Goal: Information Seeking & Learning: Learn about a topic

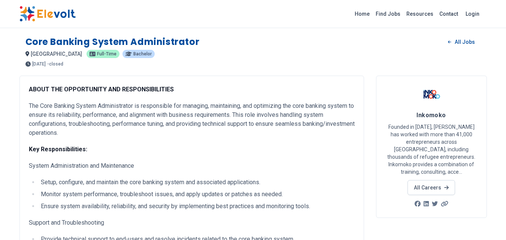
click at [86, 57] on p "Full-time" at bounding box center [102, 54] width 33 height 8
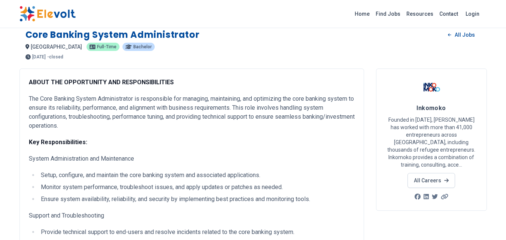
scroll to position [9, 0]
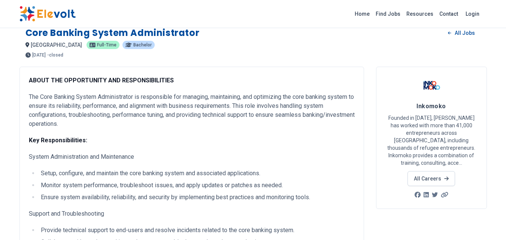
click at [193, 95] on p "The Core Banking System Administrator is responsible for managing, maintaining,…" at bounding box center [192, 110] width 326 height 36
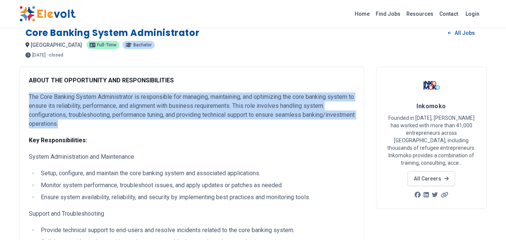
click at [193, 95] on p "The Core Banking System Administrator is responsible for managing, maintaining,…" at bounding box center [192, 110] width 326 height 36
click at [237, 94] on p "The Core Banking System Administrator is responsible for managing, maintaining,…" at bounding box center [192, 110] width 326 height 36
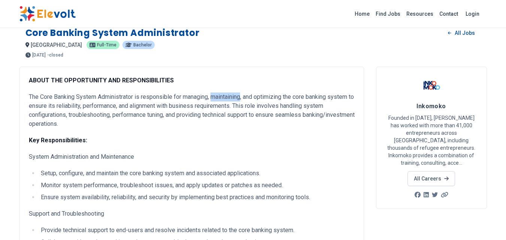
click at [237, 94] on p "The Core Banking System Administrator is responsible for managing, maintaining,…" at bounding box center [192, 110] width 326 height 36
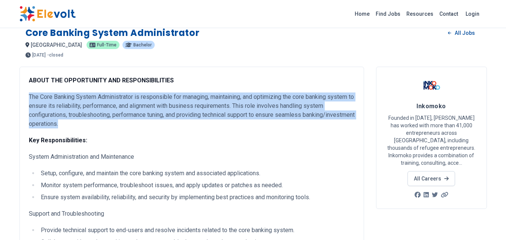
click at [237, 94] on p "The Core Banking System Administrator is responsible for managing, maintaining,…" at bounding box center [192, 110] width 326 height 36
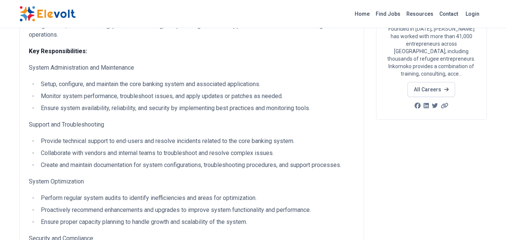
scroll to position [99, 0]
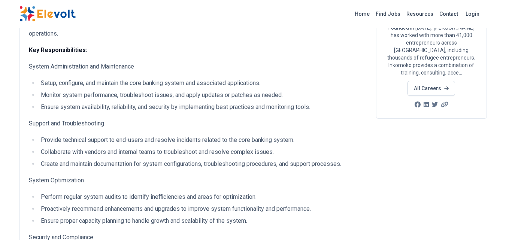
click at [151, 88] on ul "Setup, configure, and maintain the core banking system and associated applicati…" at bounding box center [192, 95] width 326 height 33
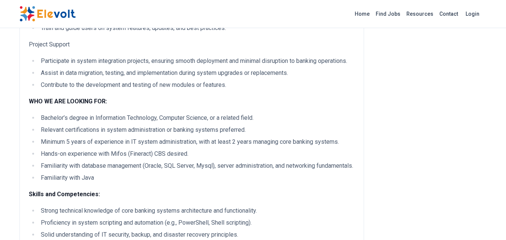
scroll to position [406, 0]
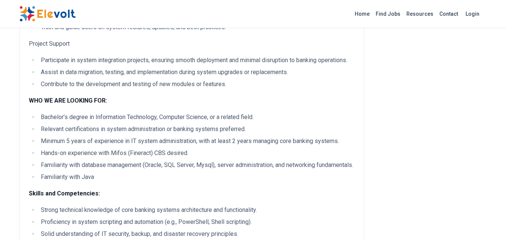
click at [115, 115] on li "Bachelor’s degree in Information Technology, Computer Science, or a related fie…" at bounding box center [197, 117] width 316 height 9
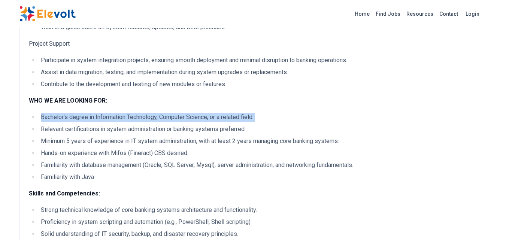
click at [115, 115] on li "Bachelor’s degree in Information Technology, Computer Science, or a related fie…" at bounding box center [197, 117] width 316 height 9
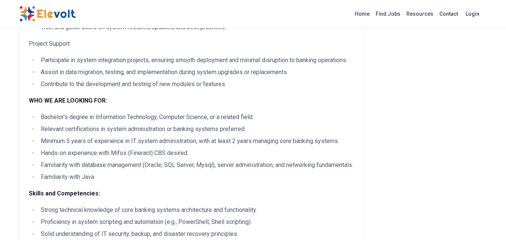
click at [97, 134] on ul "Bachelor’s degree in Information Technology, Computer Science, or a related fie…" at bounding box center [192, 147] width 326 height 69
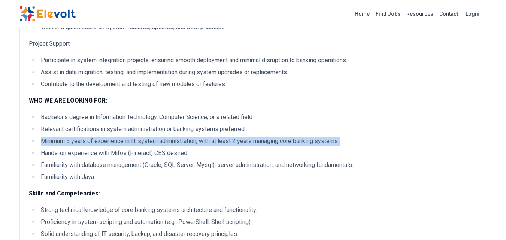
drag, startPoint x: 97, startPoint y: 134, endPoint x: 158, endPoint y: 141, distance: 60.7
click at [158, 141] on ul "Bachelor’s degree in Information Technology, Computer Science, or a related fie…" at bounding box center [192, 147] width 326 height 69
click at [158, 141] on li "Minimum 5 years of experience in IT system administration, with at least 2 year…" at bounding box center [197, 141] width 316 height 9
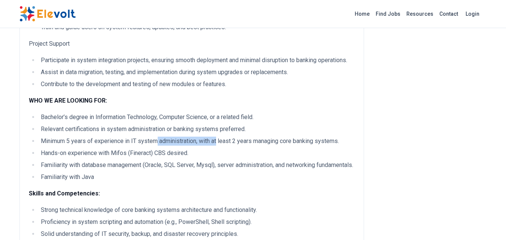
drag, startPoint x: 158, startPoint y: 141, endPoint x: 217, endPoint y: 140, distance: 59.9
click at [217, 140] on li "Minimum 5 years of experience in IT system administration, with at least 2 year…" at bounding box center [197, 141] width 316 height 9
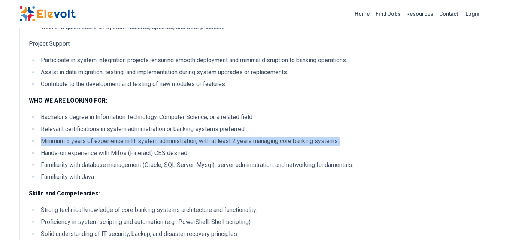
click at [217, 140] on li "Minimum 5 years of experience in IT system administration, with at least 2 year…" at bounding box center [197, 141] width 316 height 9
click at [273, 143] on li "Minimum 5 years of experience in IT system administration, with at least 2 year…" at bounding box center [197, 141] width 316 height 9
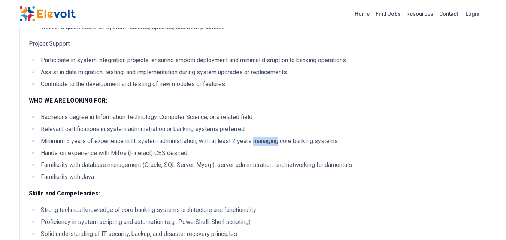
click at [273, 143] on li "Minimum 5 years of experience in IT system administration, with at least 2 year…" at bounding box center [197, 141] width 316 height 9
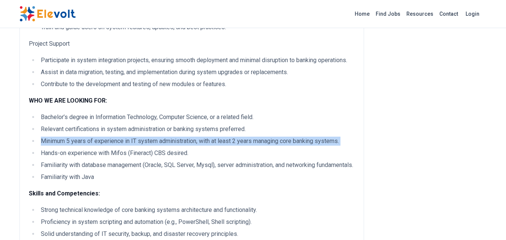
click at [273, 143] on li "Minimum 5 years of experience in IT system administration, with at least 2 year…" at bounding box center [197, 141] width 316 height 9
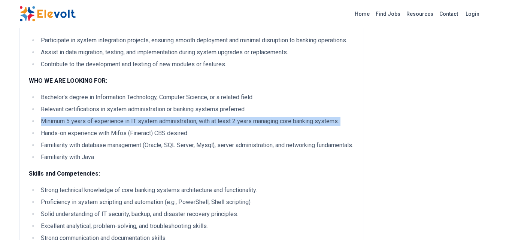
scroll to position [427, 0]
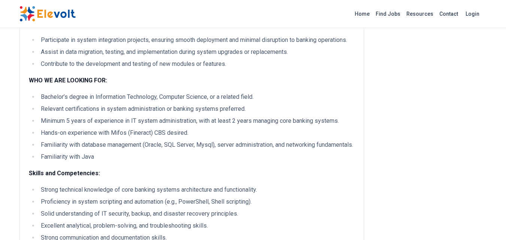
click at [160, 132] on li "Hands-on experience with Mifos (Fineract) CBS desired." at bounding box center [197, 132] width 316 height 9
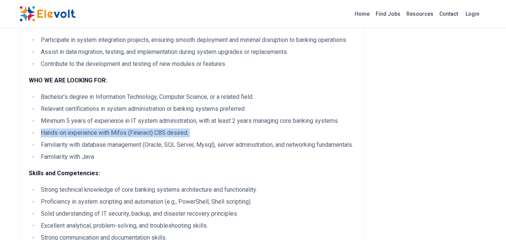
drag, startPoint x: 160, startPoint y: 132, endPoint x: 188, endPoint y: 135, distance: 28.2
click at [188, 135] on li "Hands-on experience with Mifos (Fineract) CBS desired." at bounding box center [197, 132] width 316 height 9
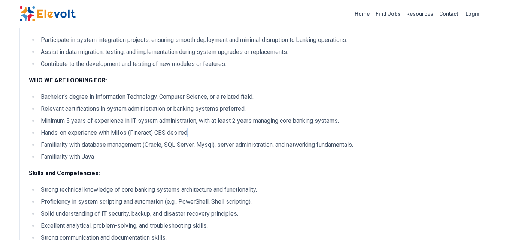
click at [188, 135] on li "Hands-on experience with Mifos (Fineract) CBS desired." at bounding box center [197, 132] width 316 height 9
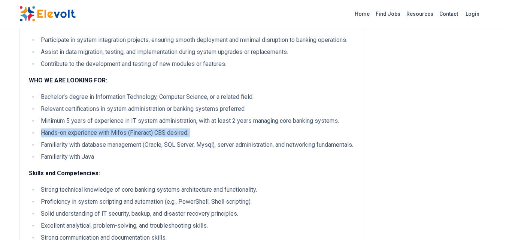
click at [188, 135] on li "Hands-on experience with Mifos (Fineract) CBS desired." at bounding box center [197, 132] width 316 height 9
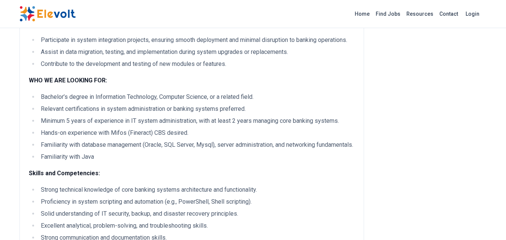
click at [153, 146] on li "Familiarity with database management (Oracle, SQL Server, Mysql), server admini…" at bounding box center [197, 144] width 316 height 9
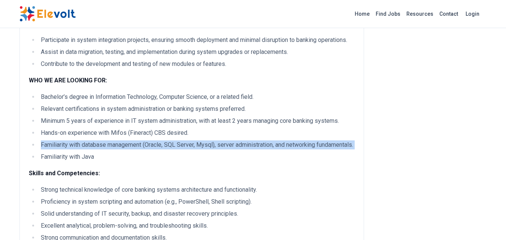
click at [153, 146] on li "Familiarity with database management (Oracle, SQL Server, Mysql), server admini…" at bounding box center [197, 144] width 316 height 9
click at [199, 149] on li "Familiarity with database management (Oracle, SQL Server, Mysql), server admini…" at bounding box center [197, 144] width 316 height 9
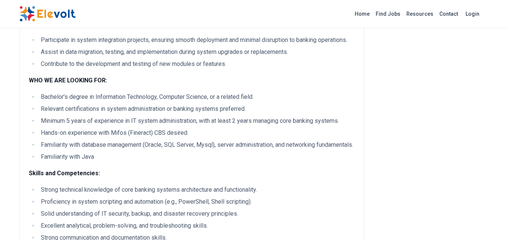
click at [199, 149] on li "Familiarity with database management (Oracle, SQL Server, Mysql), server admini…" at bounding box center [197, 144] width 316 height 9
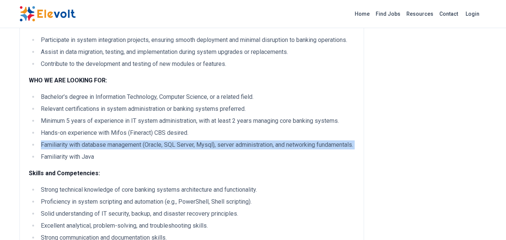
drag, startPoint x: 199, startPoint y: 150, endPoint x: 165, endPoint y: 143, distance: 34.3
click at [165, 143] on li "Familiarity with database management (Oracle, SQL Server, Mysql), server admini…" at bounding box center [197, 144] width 316 height 9
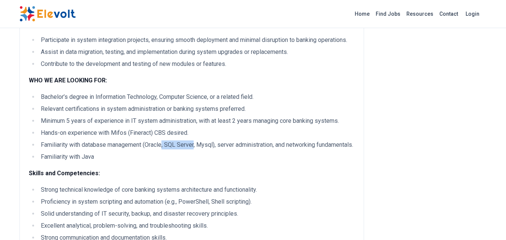
drag, startPoint x: 165, startPoint y: 143, endPoint x: 203, endPoint y: 143, distance: 37.8
click at [203, 143] on li "Familiarity with database management (Oracle, SQL Server, Mysql), server admini…" at bounding box center [197, 144] width 316 height 9
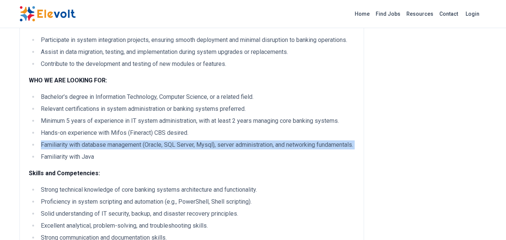
drag, startPoint x: 203, startPoint y: 143, endPoint x: 187, endPoint y: 143, distance: 16.1
click at [187, 143] on li "Familiarity with database management (Oracle, SQL Server, Mysql), server admini…" at bounding box center [197, 144] width 316 height 9
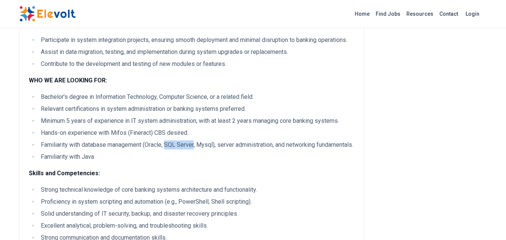
drag, startPoint x: 187, startPoint y: 143, endPoint x: 169, endPoint y: 144, distance: 18.0
click at [169, 144] on li "Familiarity with database management (Oracle, SQL Server, Mysql), server admini…" at bounding box center [197, 144] width 316 height 9
drag, startPoint x: 169, startPoint y: 144, endPoint x: 241, endPoint y: 141, distance: 72.3
click at [241, 141] on li "Familiarity with database management (Oracle, SQL Server, Mysql), server admini…" at bounding box center [197, 144] width 316 height 9
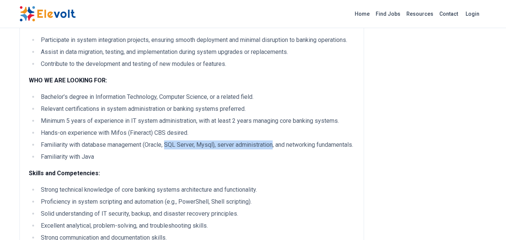
click at [241, 141] on li "Familiarity with database management (Oracle, SQL Server, Mysql), server admini…" at bounding box center [197, 144] width 316 height 9
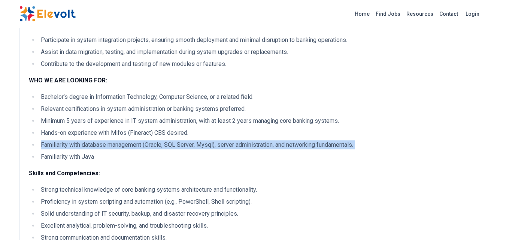
click at [241, 141] on li "Familiarity with database management (Oracle, SQL Server, Mysql), server admini…" at bounding box center [197, 144] width 316 height 9
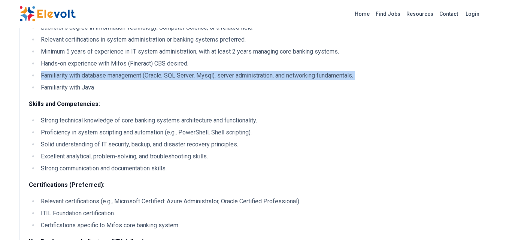
scroll to position [509, 0]
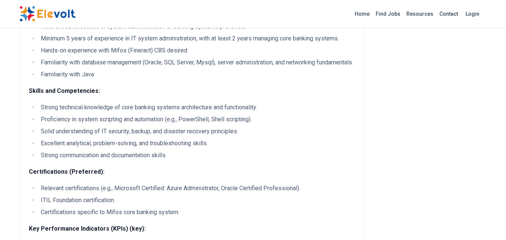
click at [205, 134] on ul "Strong technical knowledge of core banking systems architecture and functionali…" at bounding box center [192, 131] width 326 height 57
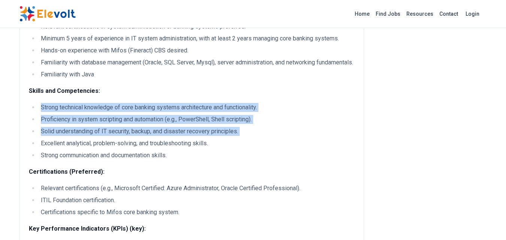
drag, startPoint x: 205, startPoint y: 134, endPoint x: 203, endPoint y: 114, distance: 20.0
click at [203, 114] on ul "Strong technical knowledge of core banking systems architecture and functionali…" at bounding box center [192, 131] width 326 height 57
click at [203, 112] on li "Strong technical knowledge of core banking systems architecture and functionali…" at bounding box center [197, 107] width 316 height 9
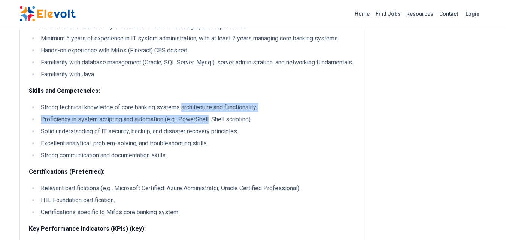
drag, startPoint x: 203, startPoint y: 114, endPoint x: 208, endPoint y: 131, distance: 17.3
click at [208, 131] on ul "Strong technical knowledge of core banking systems architecture and functionali…" at bounding box center [192, 131] width 326 height 57
click at [208, 124] on li "Proficiency in system scripting and automation (e.g., PowerShell, Shell scripti…" at bounding box center [197, 119] width 316 height 9
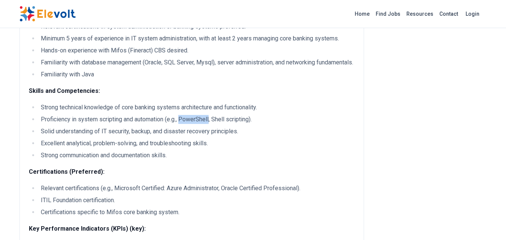
click at [208, 124] on li "Proficiency in system scripting and automation (e.g., PowerShell, Shell scripti…" at bounding box center [197, 119] width 316 height 9
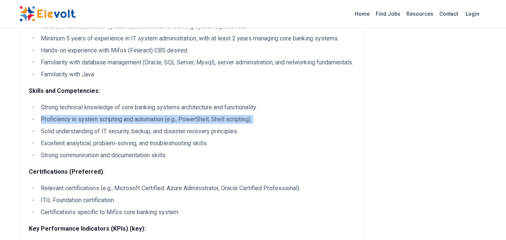
click at [208, 124] on li "Proficiency in system scripting and automation (e.g., PowerShell, Shell scripti…" at bounding box center [197, 119] width 316 height 9
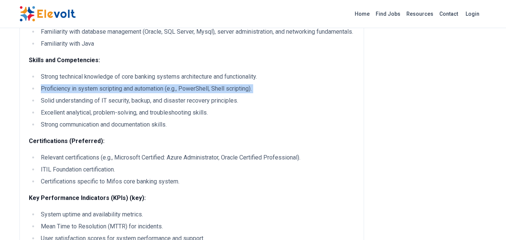
scroll to position [540, 0]
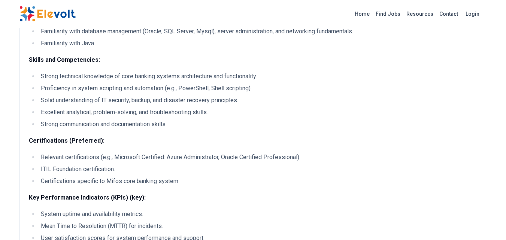
click at [155, 105] on li "Solid understanding of IT security, backup, and disaster recovery principles." at bounding box center [197, 100] width 316 height 9
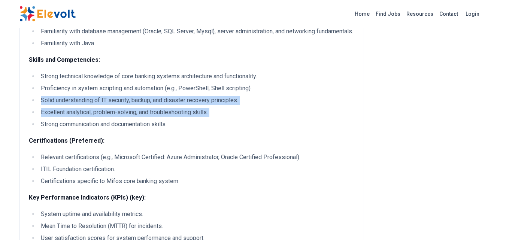
drag, startPoint x: 155, startPoint y: 106, endPoint x: 161, endPoint y: 121, distance: 16.5
click at [161, 121] on ul "Strong technical knowledge of core banking systems architecture and functionali…" at bounding box center [192, 100] width 326 height 57
click at [161, 117] on li "Excellent analytical, problem-solving, and troubleshooting skills." at bounding box center [197, 112] width 316 height 9
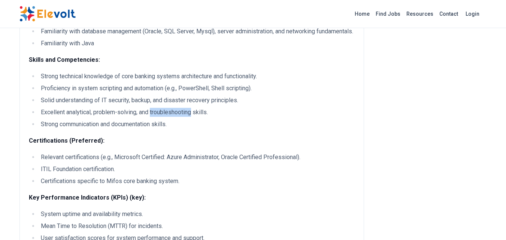
click at [161, 117] on li "Excellent analytical, problem-solving, and troubleshooting skills." at bounding box center [197, 112] width 316 height 9
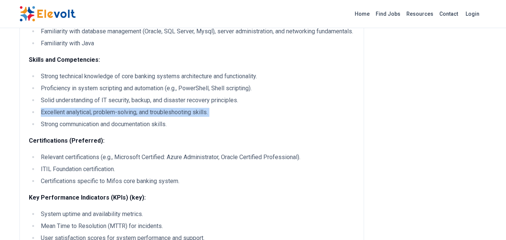
click at [161, 117] on li "Excellent analytical, problem-solving, and troubleshooting skills." at bounding box center [197, 112] width 316 height 9
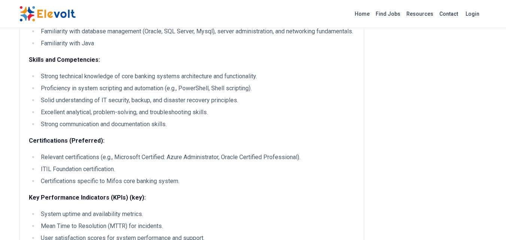
click at [238, 162] on li "Relevant certifications (e.g., Microsoft Certified: Azure Administrator, Oracle…" at bounding box center [197, 157] width 316 height 9
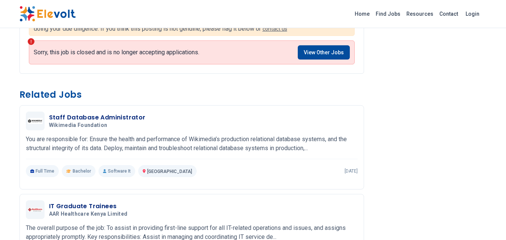
scroll to position [957, 0]
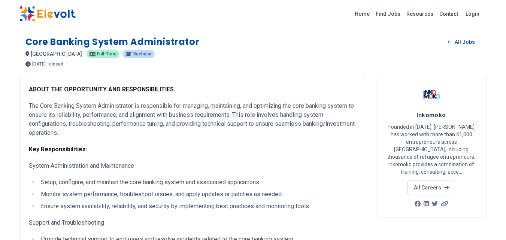
click at [208, 115] on p "The Core Banking System Administrator is responsible for managing, maintaining,…" at bounding box center [192, 119] width 326 height 36
click at [234, 137] on p "The Core Banking System Administrator is responsible for managing, maintaining,…" at bounding box center [192, 119] width 326 height 36
